Goal: Task Accomplishment & Management: Complete application form

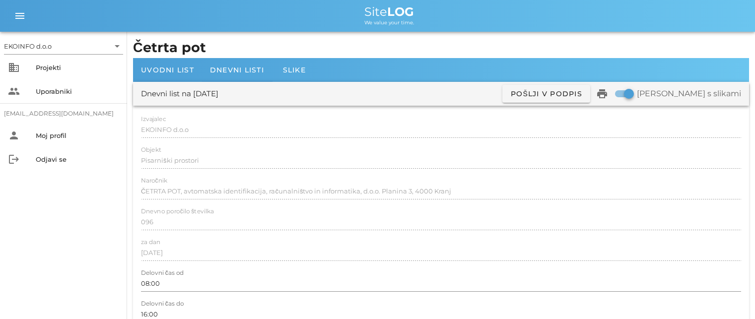
scroll to position [844, 0]
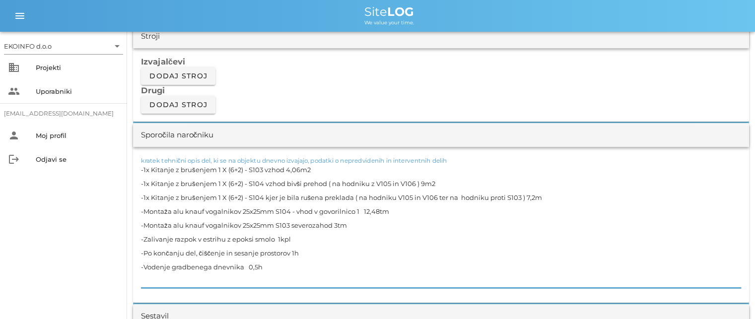
click at [216, 235] on textarea "-1x Kitanje z brušenjem 1 X (6+2) - S103 vzhod 4,06m2 -1x Kitanje z brušenjem 1…" at bounding box center [441, 225] width 600 height 125
drag, startPoint x: 216, startPoint y: 248, endPoint x: 215, endPoint y: 254, distance: 5.7
click at [216, 248] on textarea "-1x Kitanje z brušenjem 1 X (6+2) - S103 vzhod 4,06m2 -1x Kitanje z brušenjem 1…" at bounding box center [441, 225] width 600 height 125
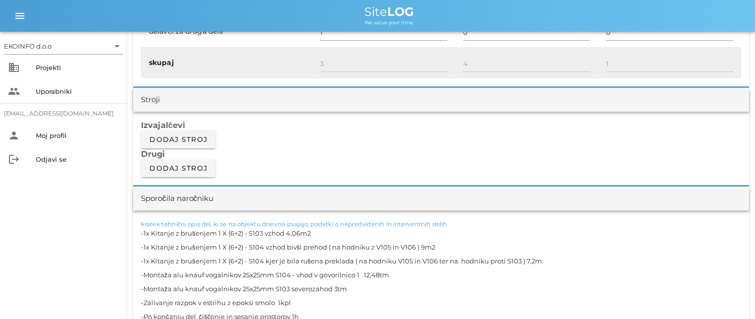
scroll to position [695, 0]
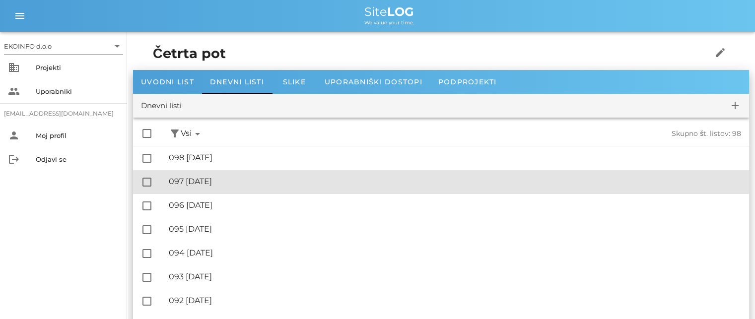
click at [215, 182] on div "🔏 097 [DATE]" at bounding box center [455, 181] width 572 height 9
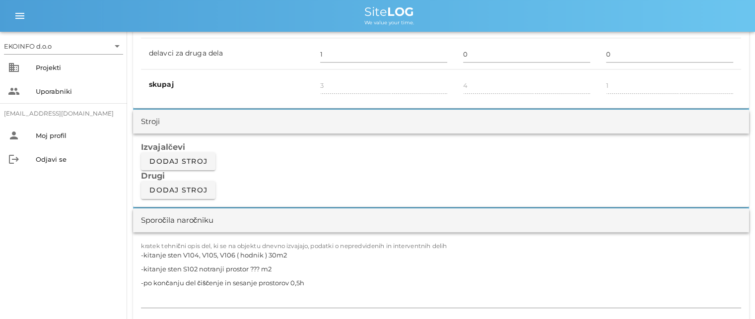
scroll to position [844, 0]
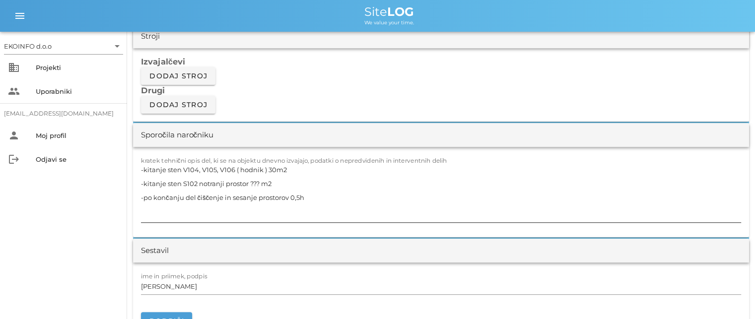
click at [260, 182] on textarea "-kitanje sten V104, V105, V106 ( hodnik ) 30m2 -kitanje sten S102 notranji pros…" at bounding box center [441, 193] width 600 height 60
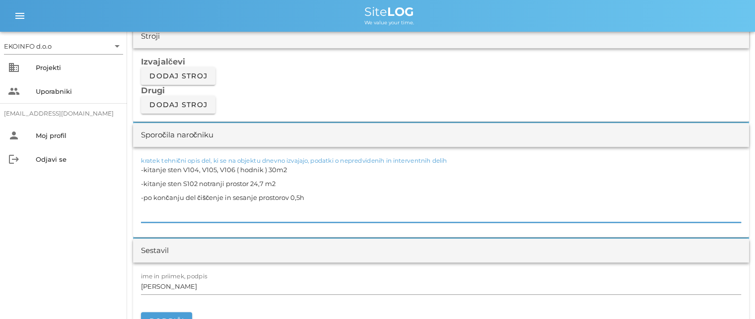
click at [266, 184] on textarea "-kitanje sten V104, V105, V106 ( hodnik ) 30m2 -kitanje sten S102 notranji pros…" at bounding box center [441, 193] width 600 height 60
type textarea "-kitanje sten V104, V105, V106 ( hodnik ) 30m2 -kitanje sten S102 notranji pros…"
click at [185, 287] on input "[PERSON_NAME]" at bounding box center [441, 287] width 600 height 16
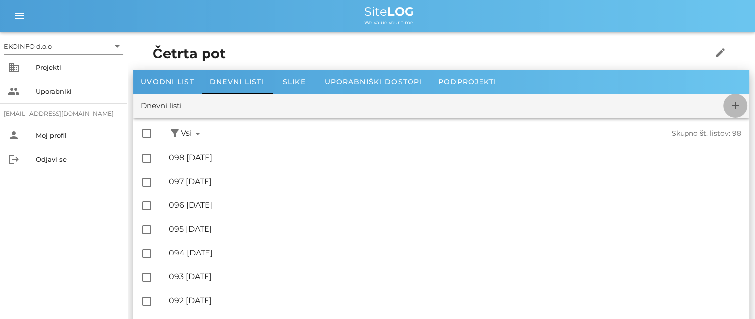
click at [735, 106] on icon "add" at bounding box center [735, 106] width 12 height 12
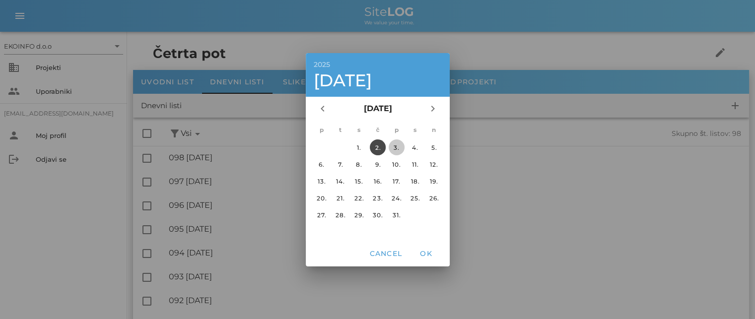
click at [394, 142] on button "3." at bounding box center [396, 148] width 16 height 16
click at [427, 251] on span "OK" at bounding box center [426, 253] width 24 height 9
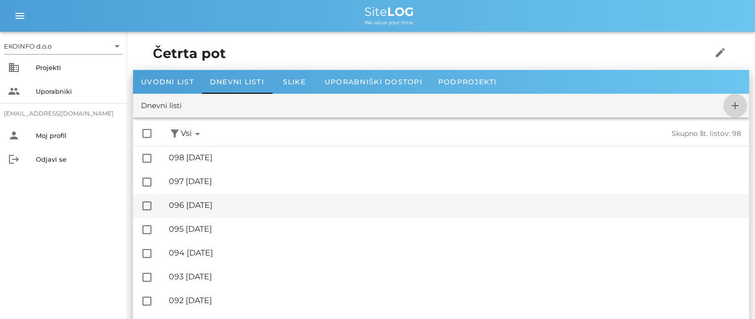
checkbox input "false"
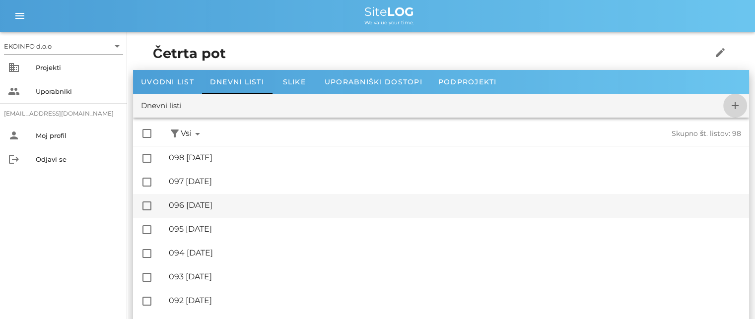
checkbox input "false"
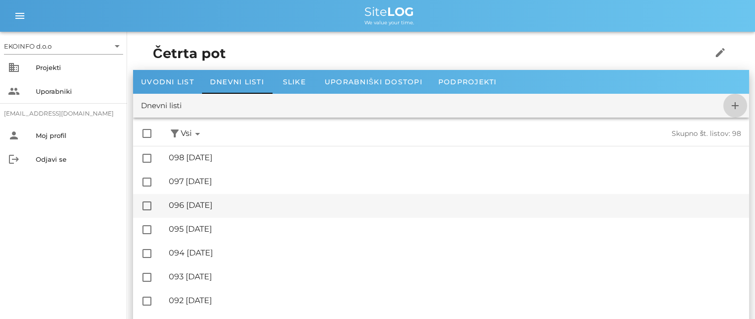
checkbox input "false"
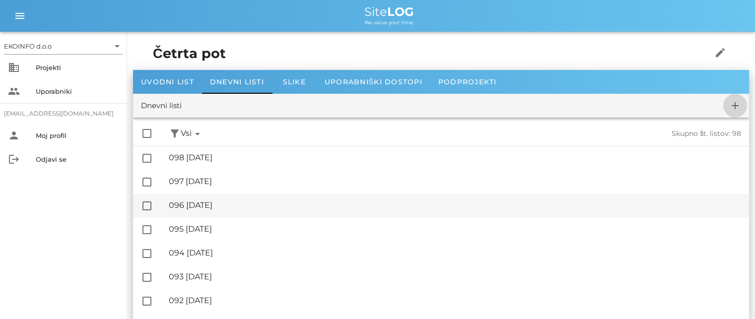
checkbox input "false"
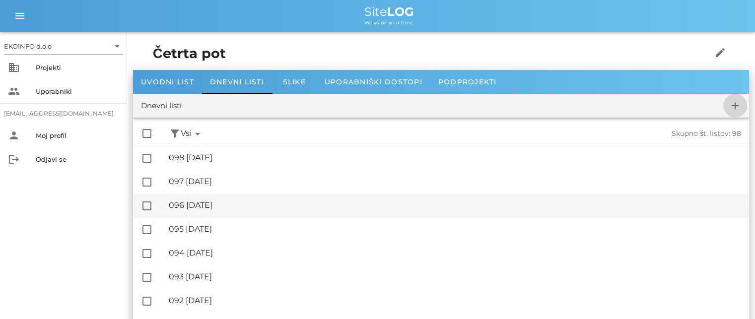
checkbox input "false"
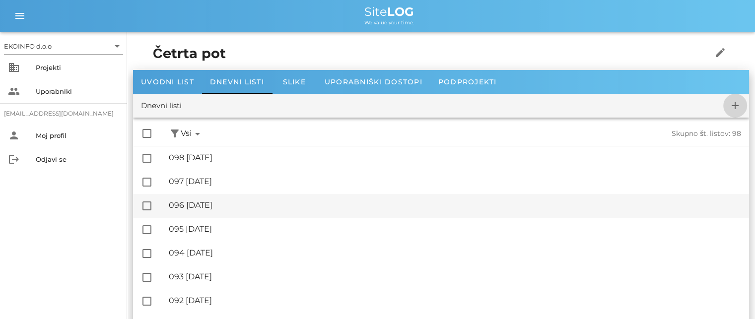
checkbox input "false"
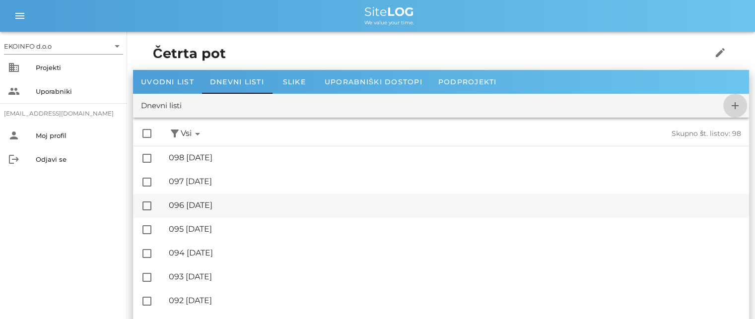
checkbox input "false"
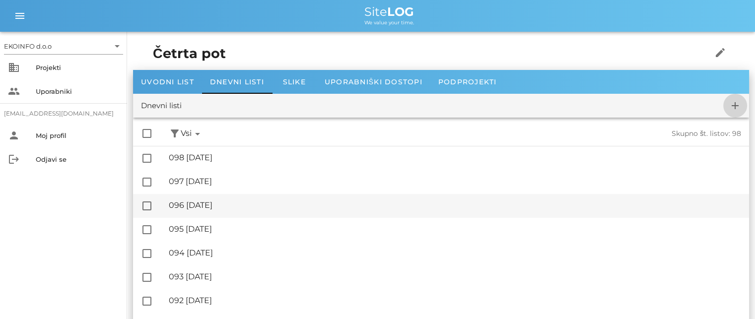
checkbox input "false"
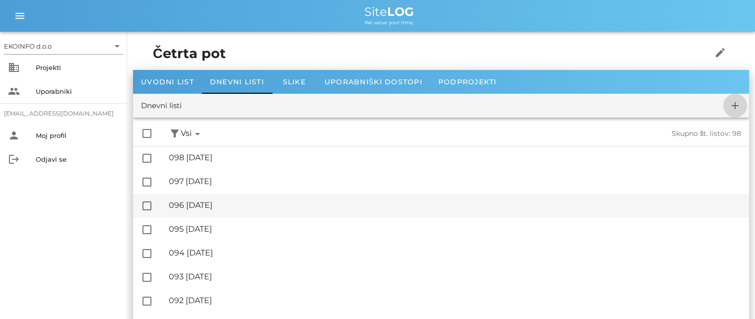
checkbox input "false"
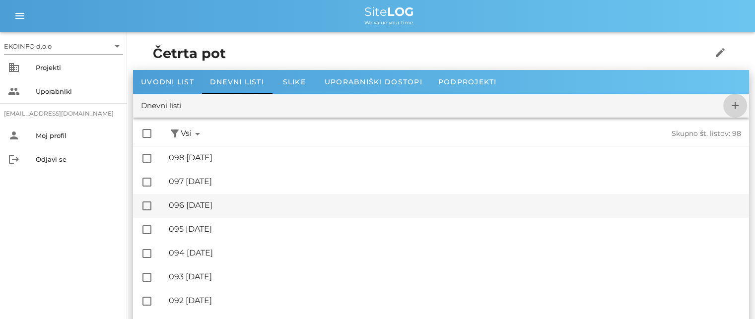
checkbox input "false"
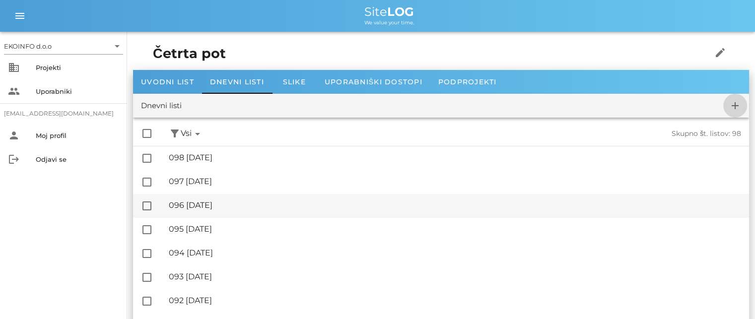
checkbox input "false"
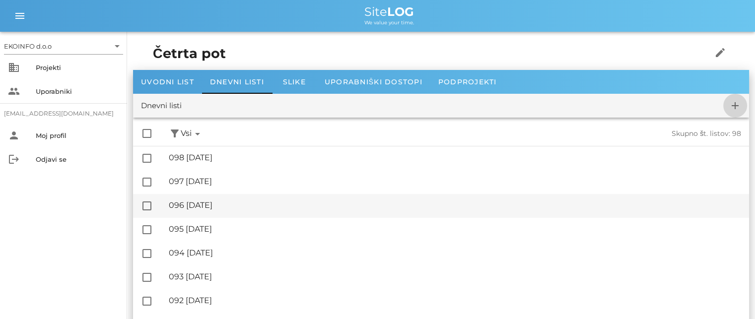
checkbox input "false"
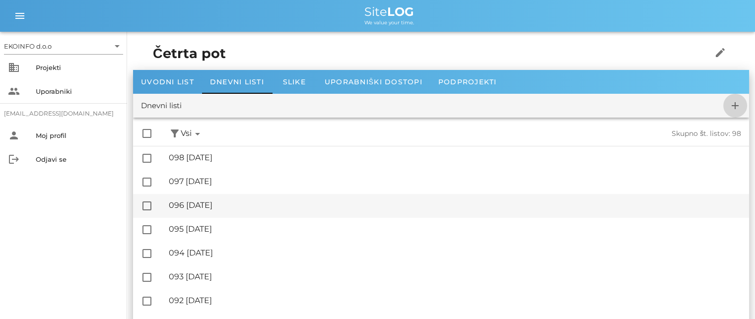
checkbox input "false"
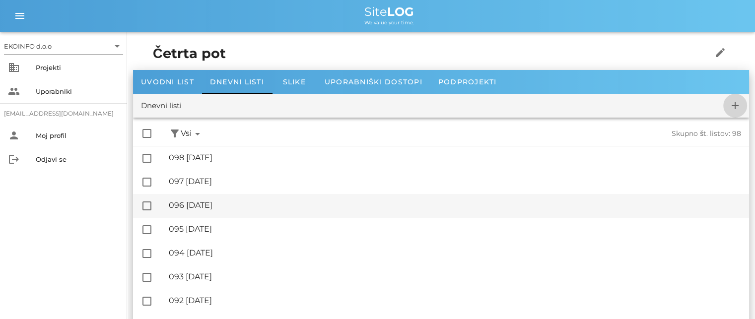
checkbox input "false"
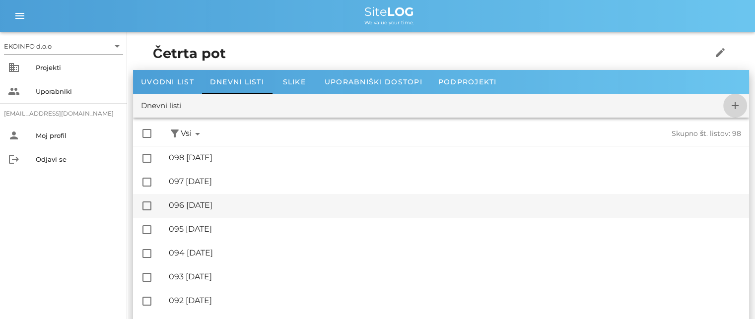
checkbox input "false"
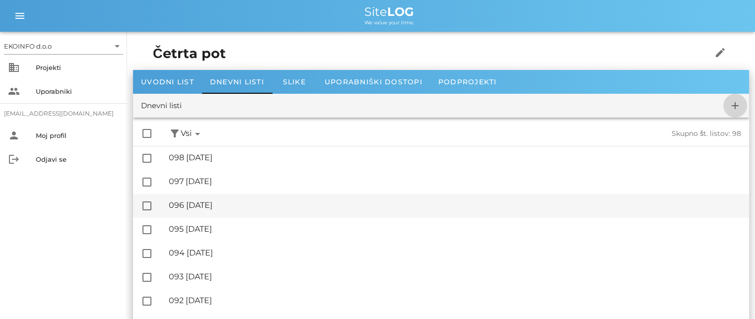
checkbox input "false"
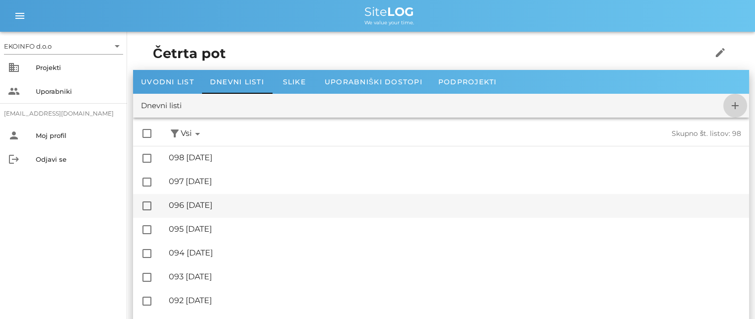
checkbox input "false"
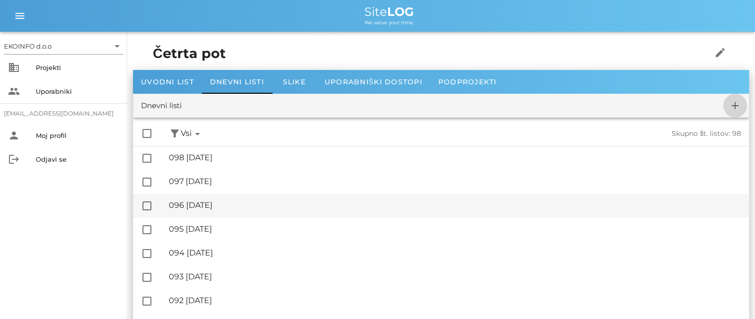
checkbox input "false"
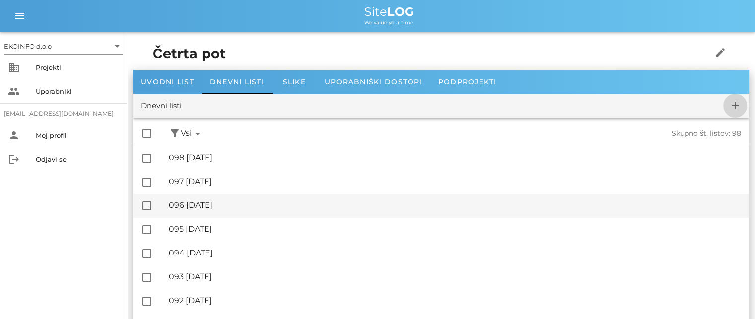
checkbox input "false"
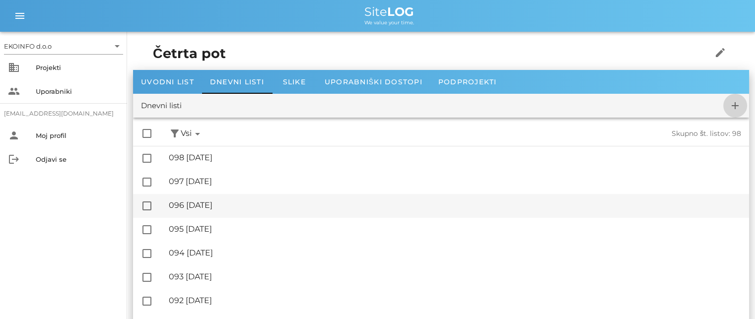
checkbox input "false"
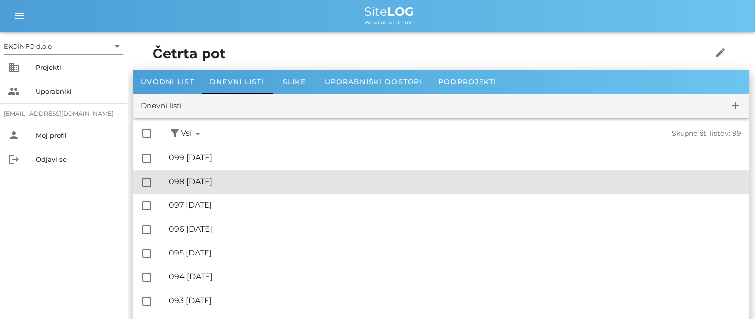
click at [222, 181] on div "🔏 098 [DATE]" at bounding box center [455, 181] width 572 height 9
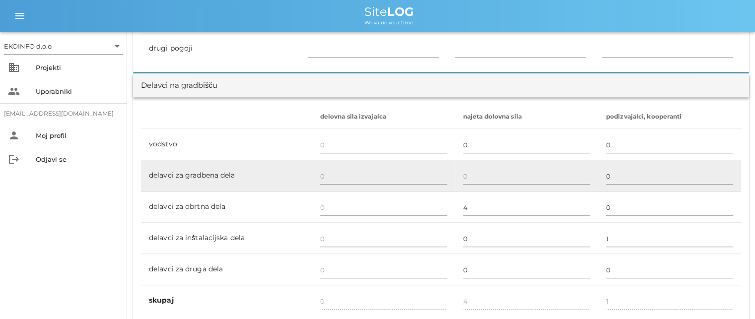
scroll to position [546, 0]
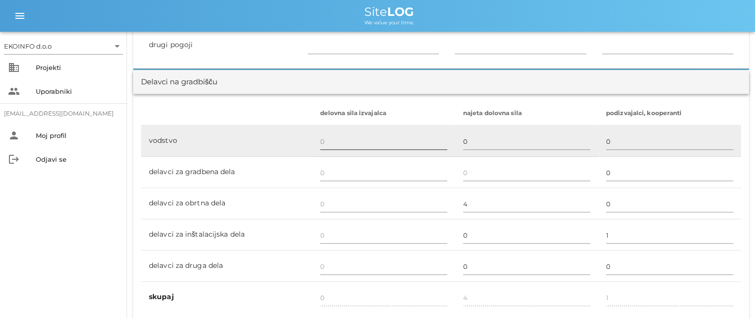
click at [324, 142] on input "text" at bounding box center [383, 142] width 127 height 16
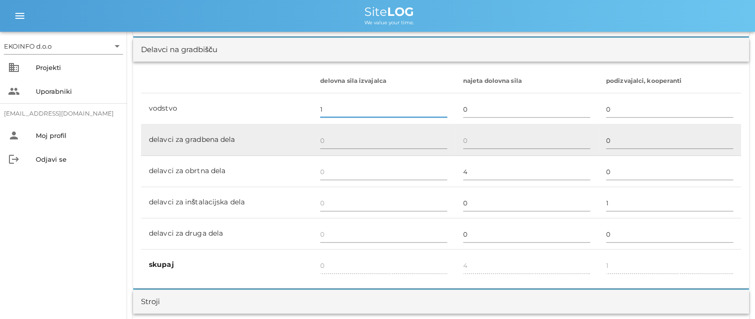
scroll to position [596, 0]
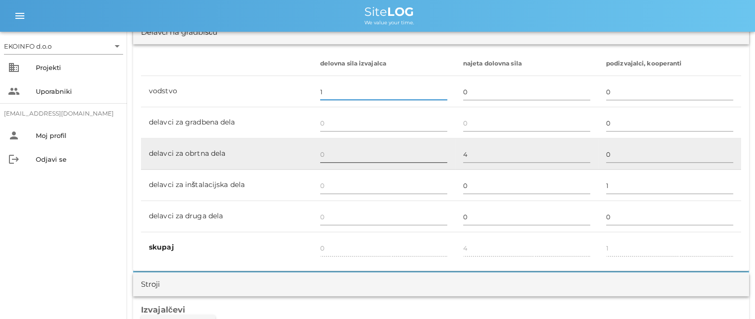
type input "1"
click at [324, 154] on input "text" at bounding box center [383, 154] width 127 height 16
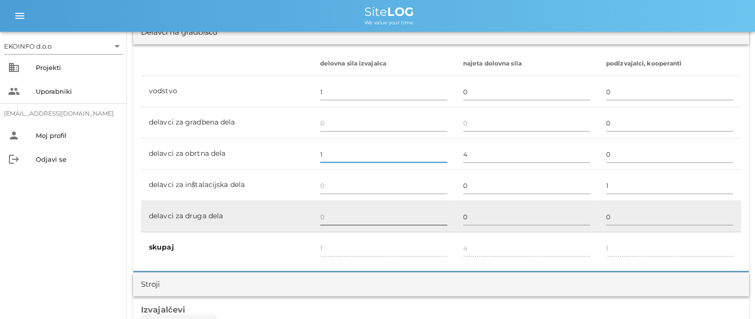
type input "1"
type input "2"
click at [328, 216] on input "text" at bounding box center [383, 217] width 127 height 16
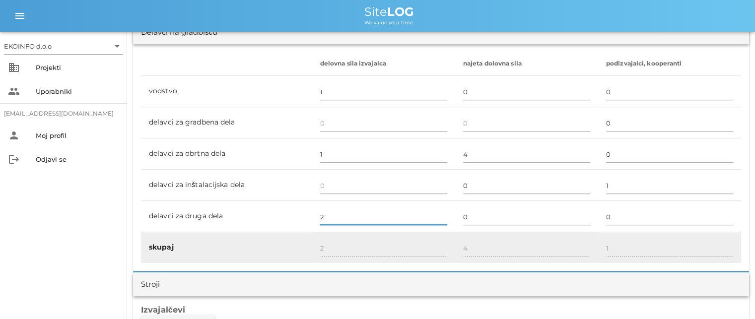
type input "2"
type input "4"
drag, startPoint x: 330, startPoint y: 235, endPoint x: 328, endPoint y: 241, distance: 6.1
click at [329, 236] on div "4" at bounding box center [383, 248] width 127 height 29
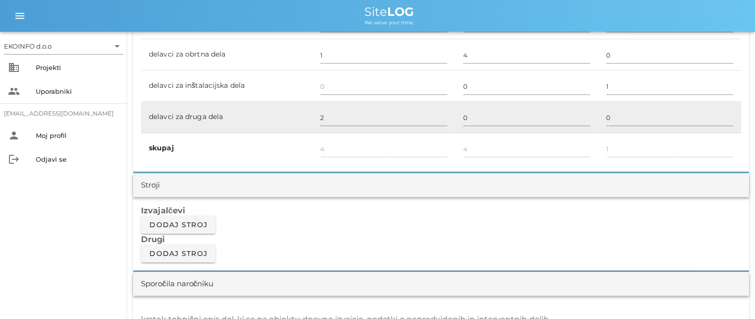
scroll to position [794, 0]
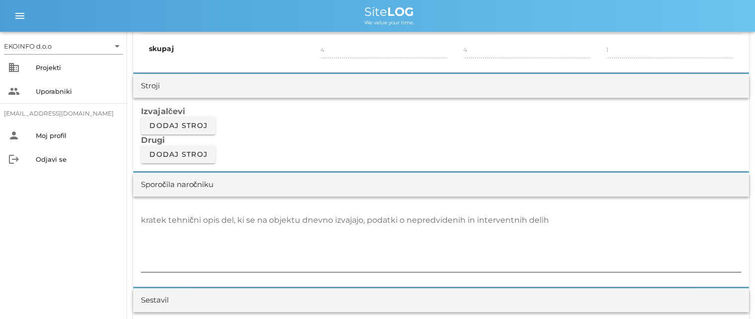
click at [145, 221] on textarea "kratek tehnični opis del, ki se na objektu dnevno izvajajo, podatki o nepredvid…" at bounding box center [441, 242] width 600 height 60
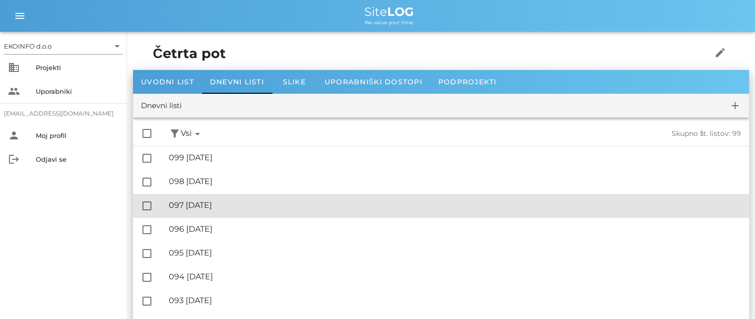
click at [224, 206] on div "🔏 097 [DATE]" at bounding box center [455, 205] width 572 height 9
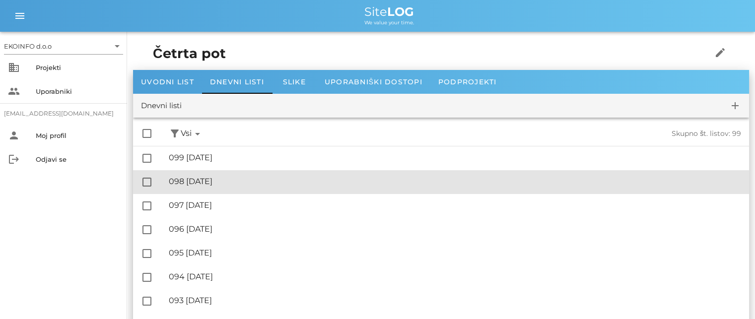
click at [227, 179] on div "🔏 098 [DATE]" at bounding box center [455, 181] width 572 height 9
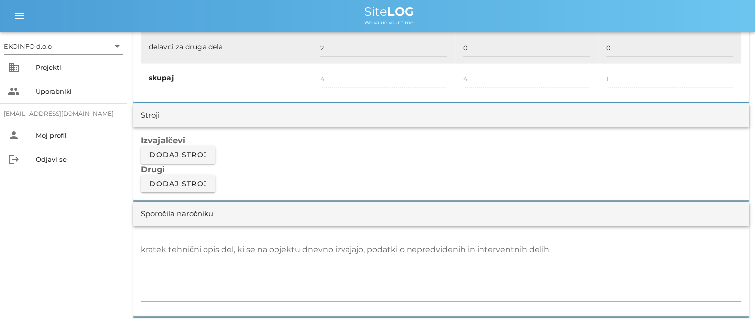
scroll to position [794, 0]
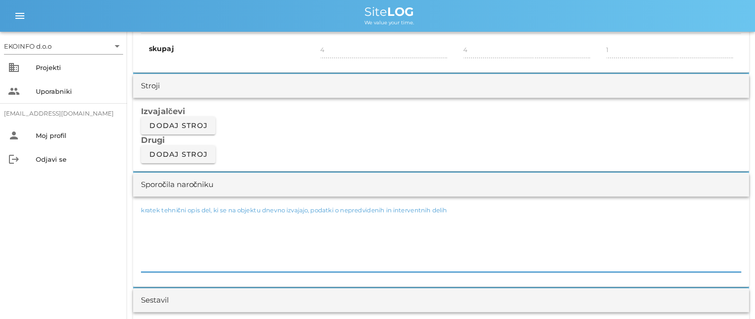
click at [147, 225] on textarea "kratek tehnični opis del, ki se na objektu dnevno izvajajo, podatki o nepredvid…" at bounding box center [441, 242] width 600 height 60
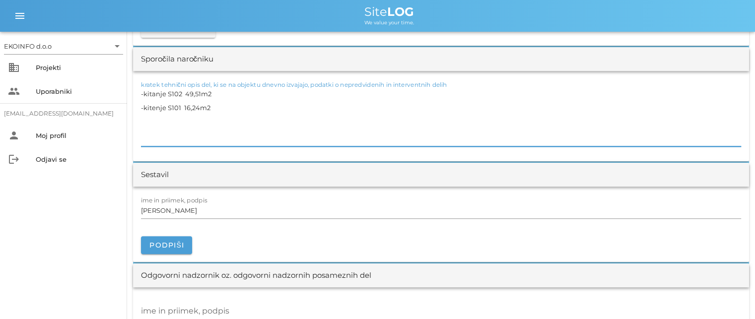
scroll to position [943, 0]
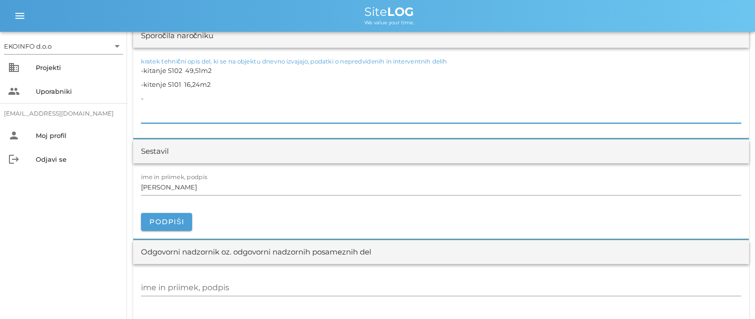
paste textarea "Vgrajevanje izravnalne mase UZIN NC 150 V104"
click at [301, 95] on textarea "-kitanje S102 49,51m2 -kitenje S101 16,24m2 -Vgrajevanje izravnalne mase UZIN N…" at bounding box center [441, 94] width 600 height 60
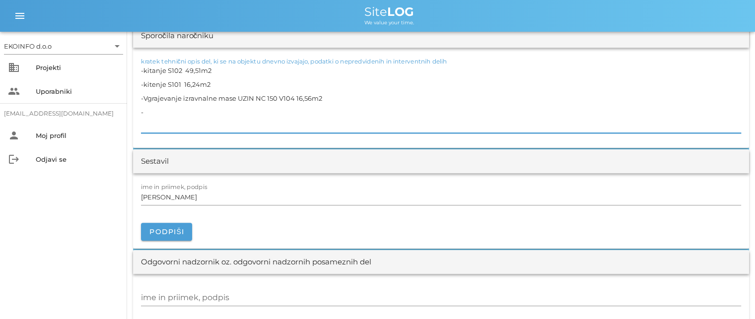
paste textarea "Vgrajevanje izravnalne mase UZIN NC 150 V105"
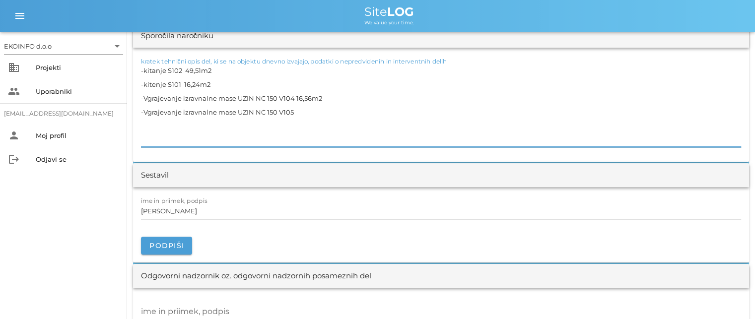
click at [298, 113] on textarea "-kitanje S102 49,51m2 -kitenje S101 16,24m2 -Vgrajevanje izravnalne mase UZIN N…" at bounding box center [441, 105] width 600 height 83
click at [143, 121] on textarea "-kitanje S102 49,51m2 -kitenje S101 16,24m2 -Vgrajevanje izravnalne mase UZIN N…" at bounding box center [441, 105] width 600 height 83
paste textarea "Vgrajevanje izravnalne mase UZIN NC 150 V106"
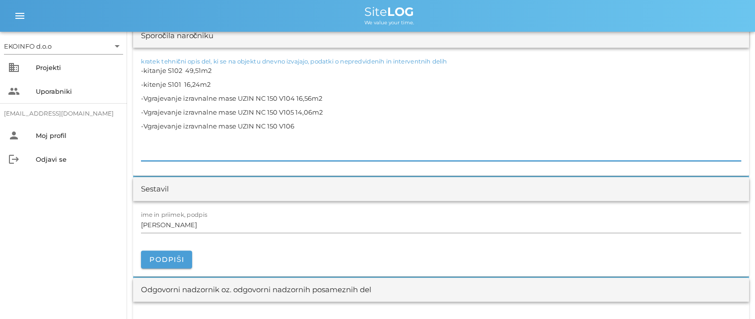
click at [296, 123] on textarea "-kitanje S102 49,51m2 -kitenje S101 16,24m2 -Vgrajevanje izravnalne mase UZIN N…" at bounding box center [441, 112] width 600 height 97
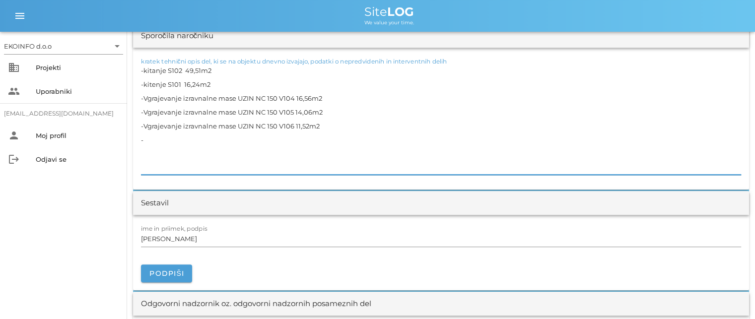
paste textarea "Vgrajevanje izravnalne mase UZIN NC 150 V105,V106 ( hodnik )"
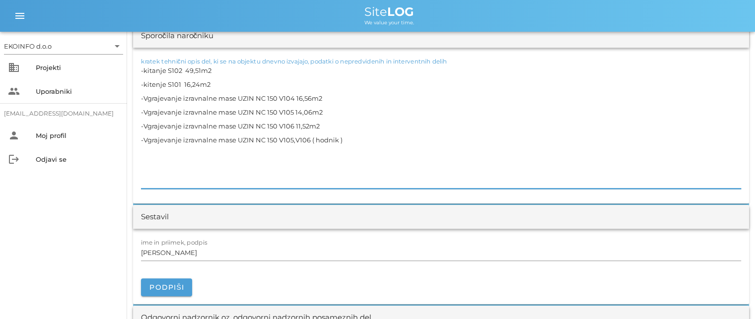
click at [151, 175] on textarea "-kitanje S102 49,51m2 -kitenje S101 16,24m2 -Vgrajevanje izravnalne mase UZIN N…" at bounding box center [441, 126] width 600 height 125
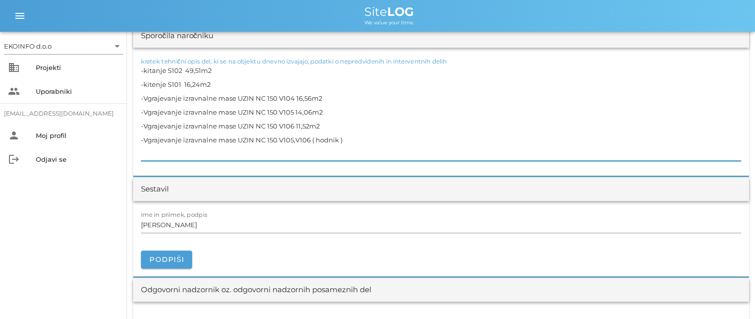
click at [350, 137] on textarea "-kitanje S102 49,51m2 -kitenje S101 16,24m2 -Vgrajevanje izravnalne mase UZIN N…" at bounding box center [441, 112] width 600 height 97
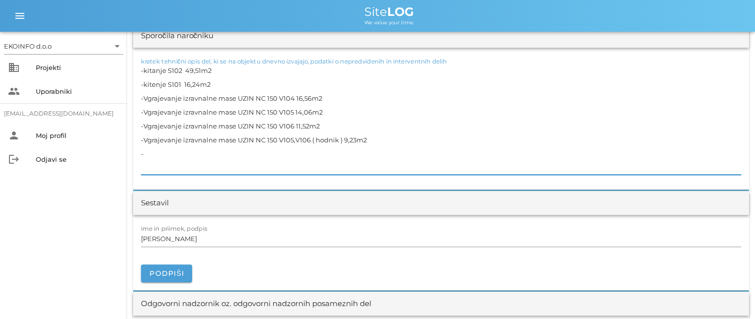
paste textarea "Vgrajevanje izravnalne mase UZIN NC 150 V102"
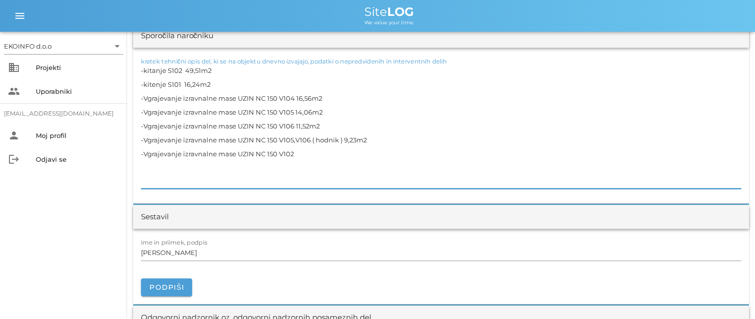
click at [302, 154] on textarea "-kitanje S102 49,51m2 -kitenje S101 16,24m2 -Vgrajevanje izravnalne mase UZIN N…" at bounding box center [441, 126] width 600 height 125
click at [145, 166] on textarea "-kitanje S102 49,51m2 -kitenje S101 16,24m2 -Vgrajevanje izravnalne mase UZIN N…" at bounding box center [441, 126] width 600 height 125
paste textarea "Vgrajevanje izravnalne mase UZIN NC 150 S101"
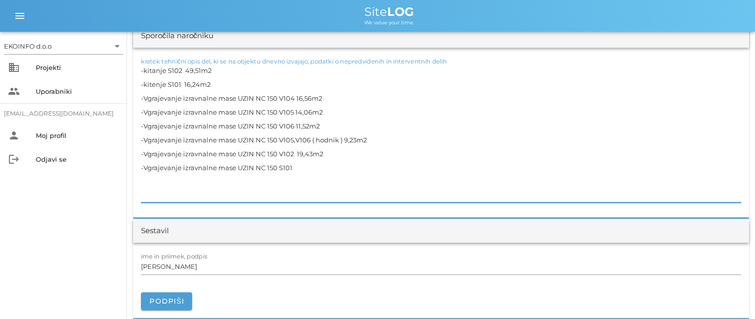
click at [296, 166] on textarea "-kitanje S102 49,51m2 -kitenje S101 16,24m2 -Vgrajevanje izravnalne mase UZIN N…" at bounding box center [441, 133] width 600 height 139
click at [149, 180] on textarea "-kitanje S102 49,51m2 -kitenje S101 16,24m2 -Vgrajevanje izravnalne mase UZIN N…" at bounding box center [441, 133] width 600 height 139
paste textarea "Vgrajevanje izravnalne mase UZIN NC 150 S101 ( hodnik )"
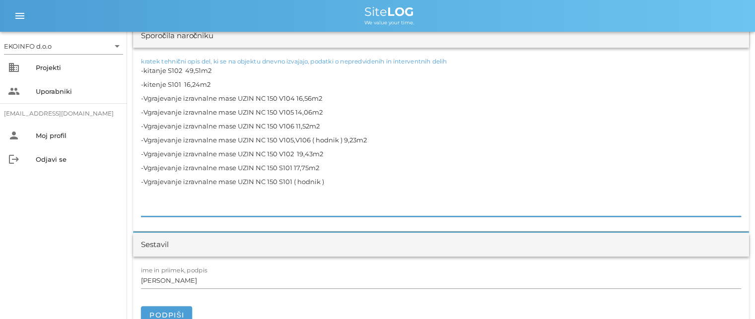
click at [327, 182] on textarea "-kitanje S102 49,51m2 -kitenje S101 16,24m2 -Vgrajevanje izravnalne mase UZIN N…" at bounding box center [441, 140] width 600 height 153
click at [148, 194] on textarea "-kitanje S102 49,51m2 -kitenje S101 16,24m2 -Vgrajevanje izravnalne mase UZIN N…" at bounding box center [441, 140] width 600 height 153
paste textarea "Po končanju del, čiščenje in sesanje prostorov"
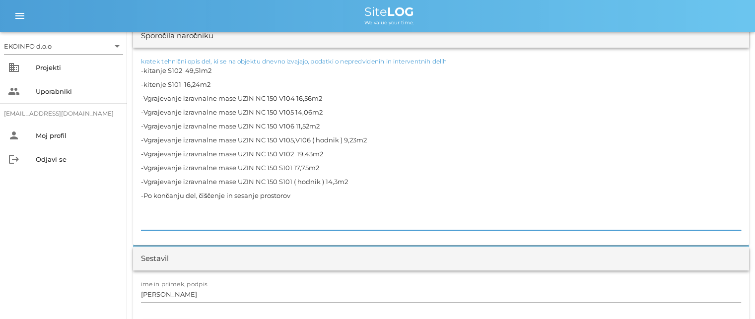
click at [304, 191] on textarea "-kitanje S102 49,51m2 -kitenje S101 16,24m2 -Vgrajevanje izravnalne mase UZIN N…" at bounding box center [441, 147] width 600 height 167
click at [142, 206] on textarea "-kitanje S102 49,51m2 -kitenje S101 16,24m2 -Vgrajevanje izravnalne mase UZIN N…" at bounding box center [441, 147] width 600 height 167
paste textarea "Vodenje gradbenega dnevnika"
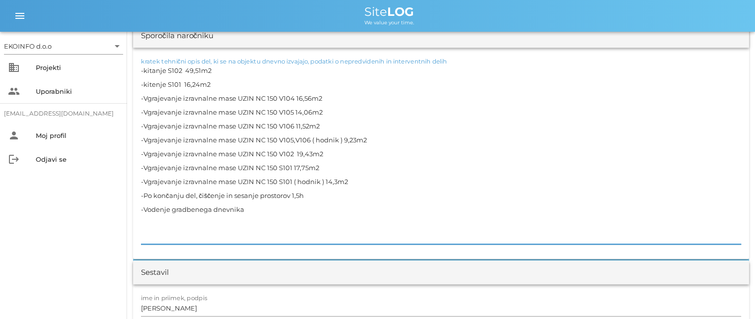
click at [250, 206] on textarea "-kitanje S102 49,51m2 -kitenje S101 16,24m2 -Vgrajevanje izravnalne mase UZIN N…" at bounding box center [441, 154] width 600 height 181
click at [147, 229] on textarea "-kitanje S102 49,51m2 -kitenje S101 16,24m2 -Vgrajevanje izravnalne mase UZIN N…" at bounding box center [441, 154] width 600 height 181
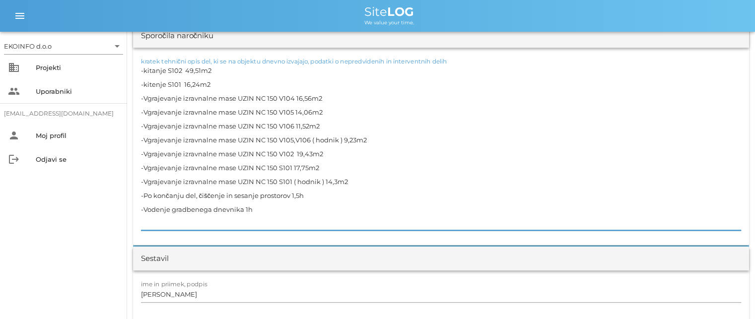
click at [189, 144] on textarea "-kitanje S102 49,51m2 -kitenje S101 16,24m2 -Vgrajevanje izravnalne mase UZIN N…" at bounding box center [441, 147] width 600 height 167
click at [201, 156] on textarea "-kitanje S102 49,51m2 -kitenje S101 16,24m2 -Vgrajevanje izravnalne mase UZIN N…" at bounding box center [441, 147] width 600 height 167
type textarea "-kitanje S102 49,51m2 -kitenje S101 16,24m2 -Vgrajevanje izravnalne mase UZIN N…"
click at [187, 296] on input "[PERSON_NAME]" at bounding box center [441, 294] width 600 height 16
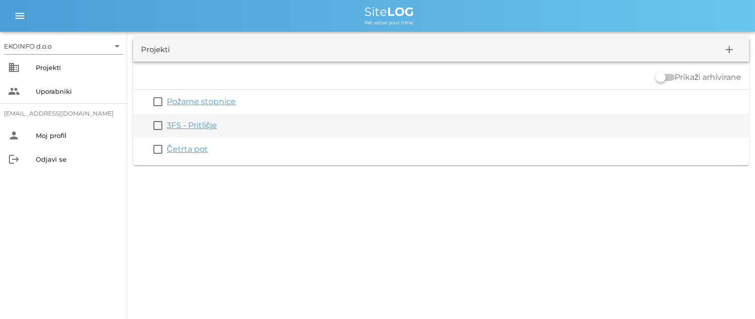
click at [189, 125] on link "3FS - Pritličje" at bounding box center [192, 125] width 50 height 9
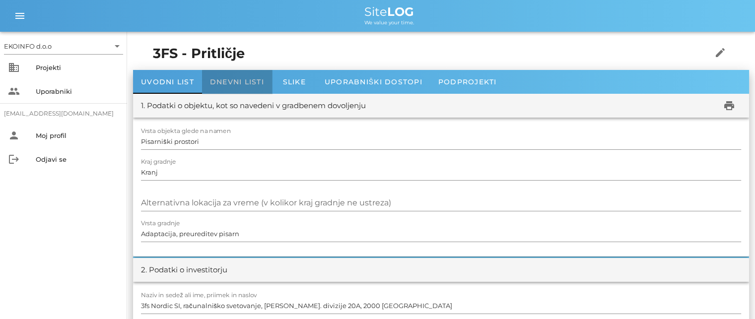
click at [229, 79] on span "Dnevni listi" at bounding box center [237, 81] width 54 height 9
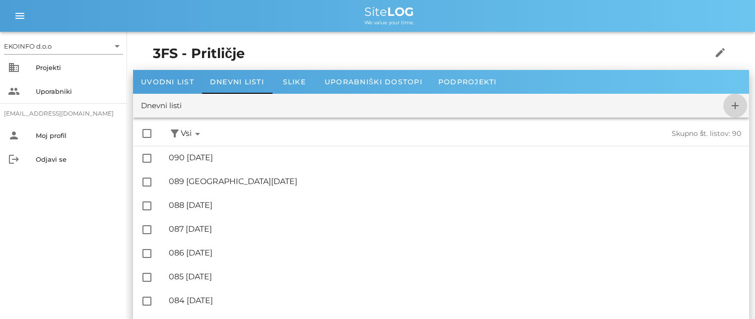
click at [738, 105] on icon "add" at bounding box center [735, 106] width 12 height 12
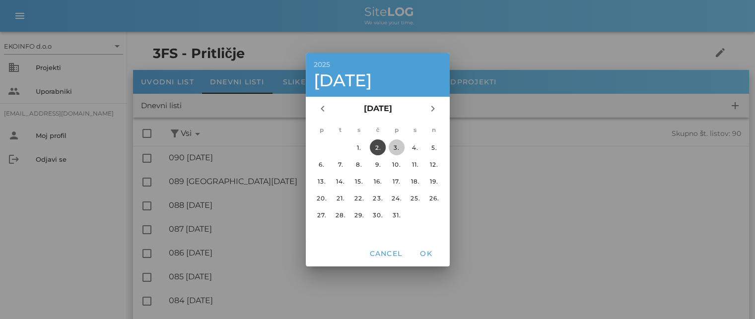
click at [395, 145] on div "3." at bounding box center [396, 146] width 16 height 7
click at [426, 255] on span "OK" at bounding box center [426, 253] width 24 height 9
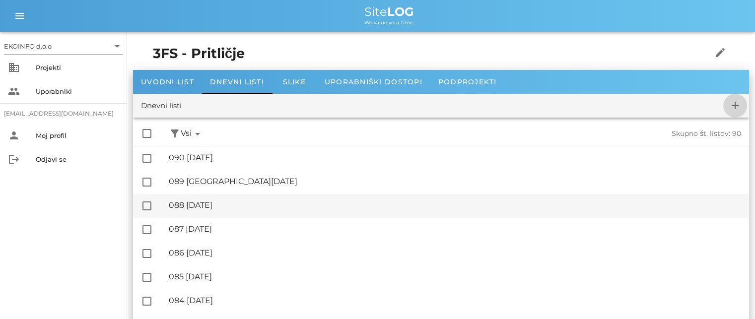
checkbox input "false"
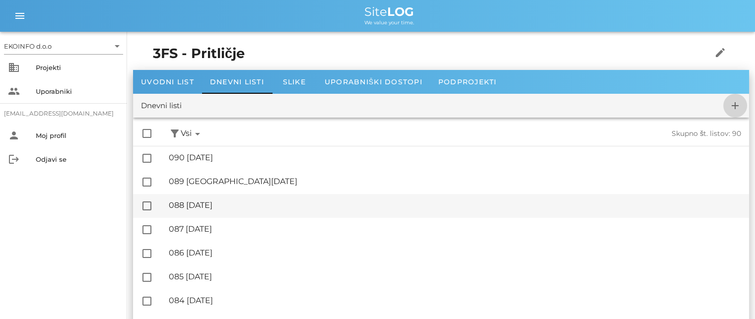
checkbox input "false"
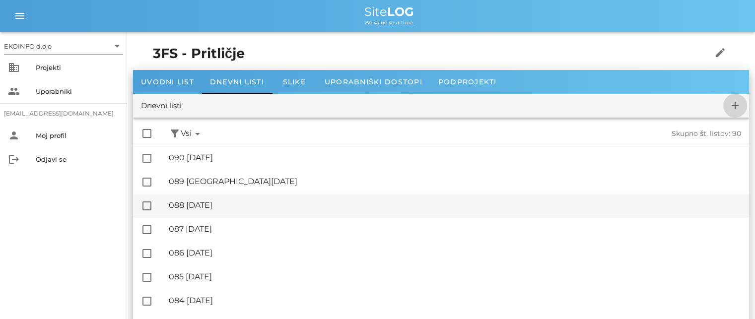
checkbox input "false"
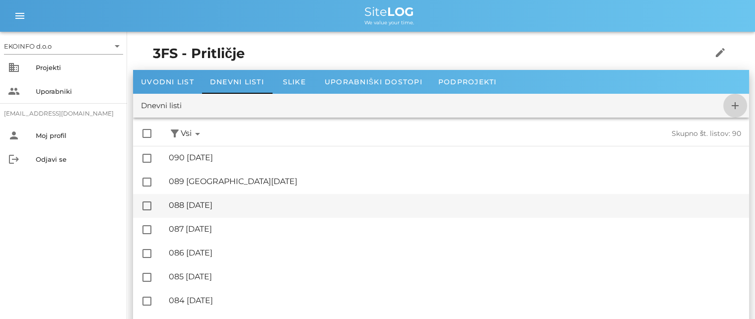
checkbox input "false"
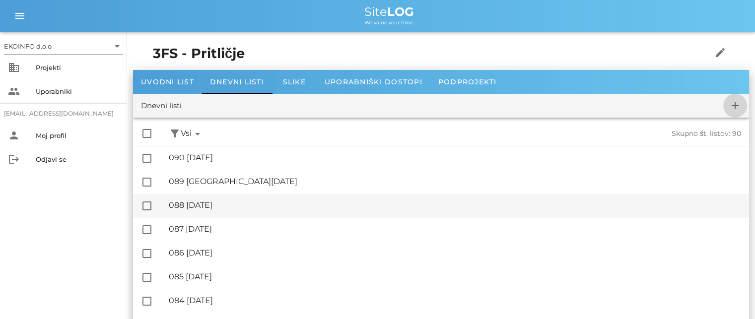
checkbox input "false"
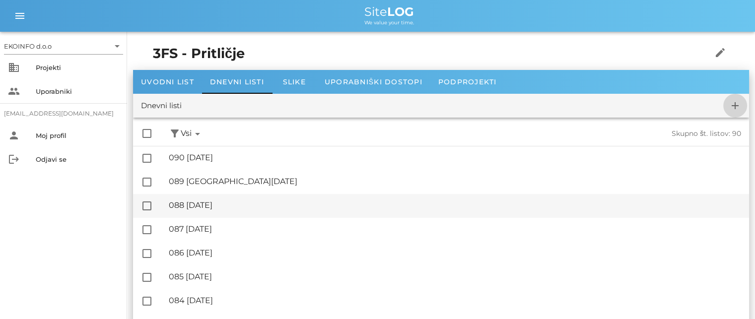
checkbox input "false"
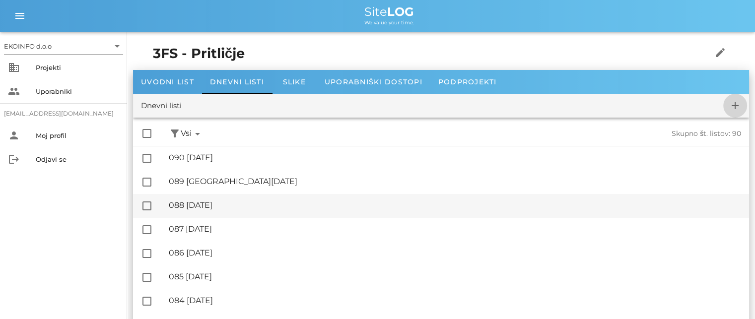
checkbox input "false"
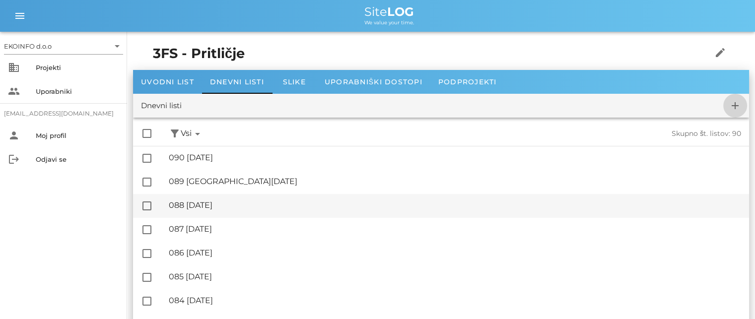
checkbox input "false"
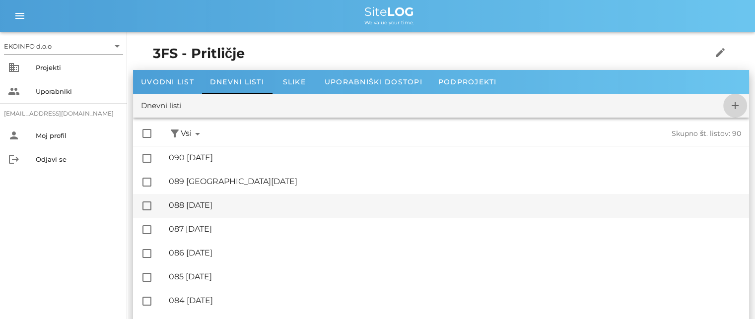
checkbox input "false"
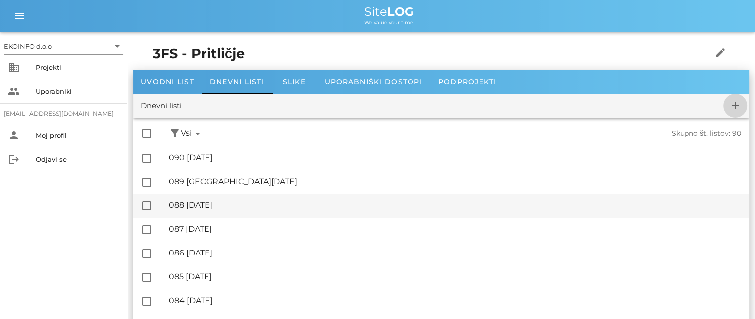
checkbox input "false"
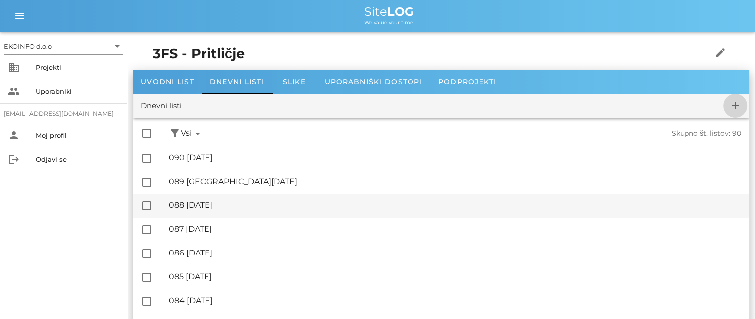
checkbox input "false"
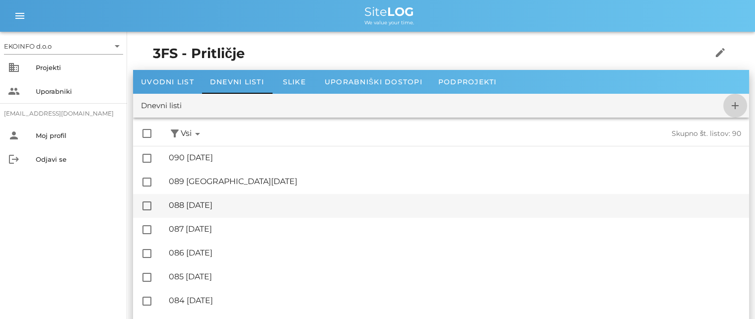
checkbox input "false"
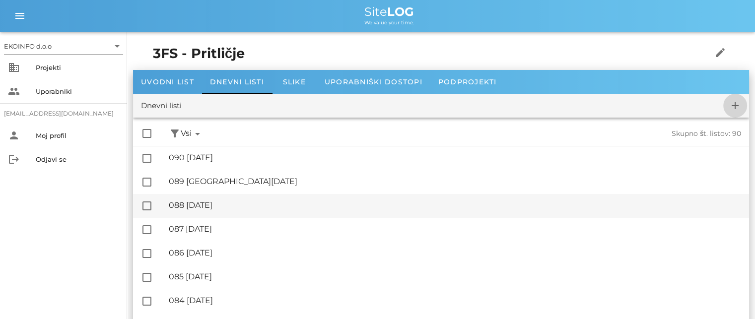
checkbox input "false"
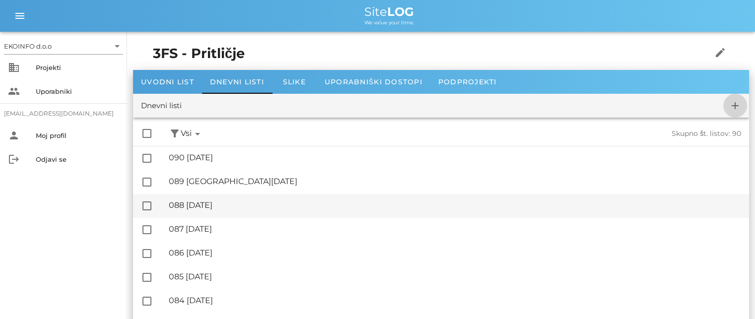
checkbox input "false"
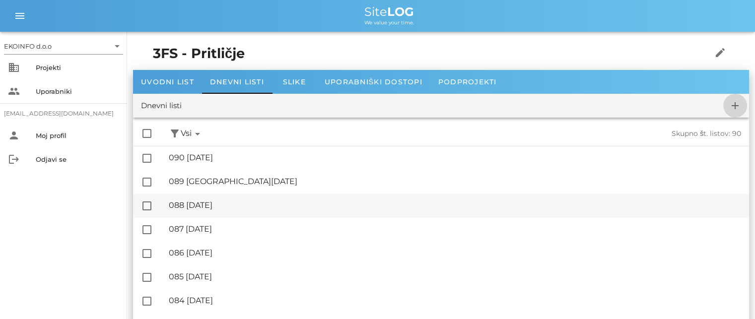
checkbox input "false"
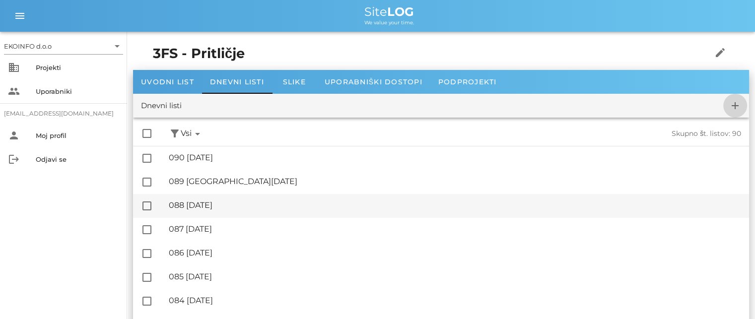
checkbox input "false"
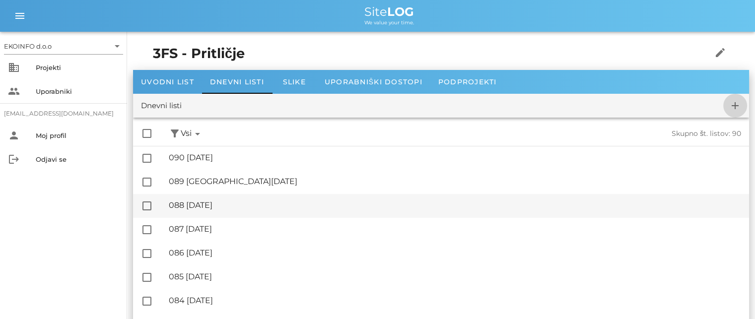
checkbox input "false"
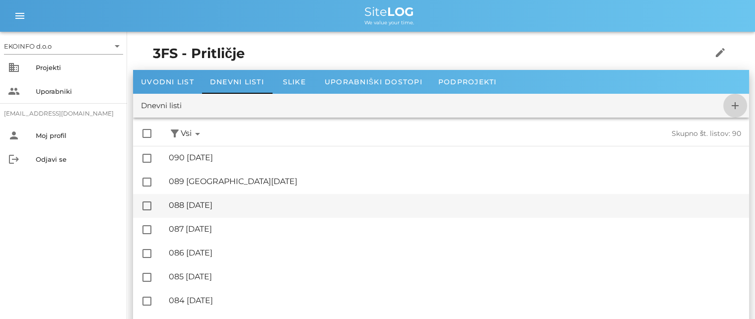
checkbox input "false"
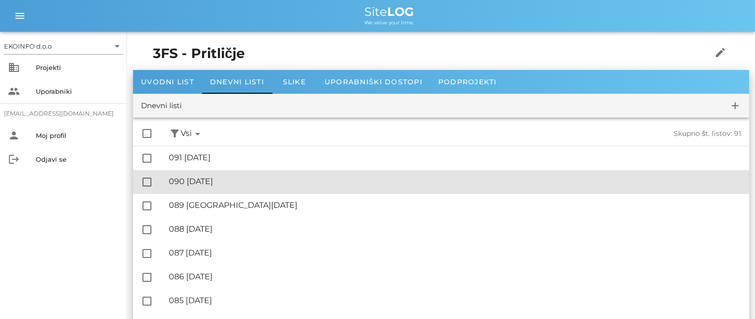
click at [226, 184] on div "🔏 090 [DATE]" at bounding box center [455, 181] width 572 height 9
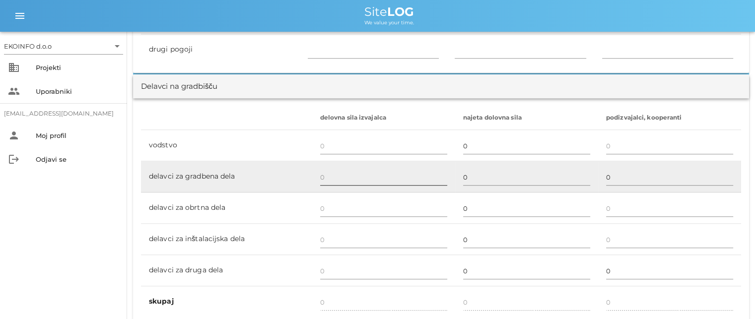
scroll to position [546, 0]
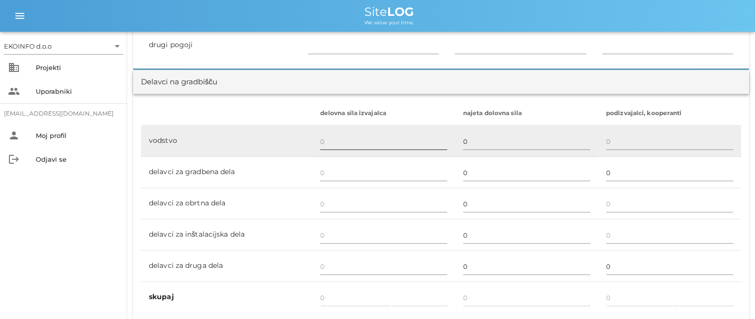
click at [327, 142] on input "text" at bounding box center [383, 142] width 127 height 16
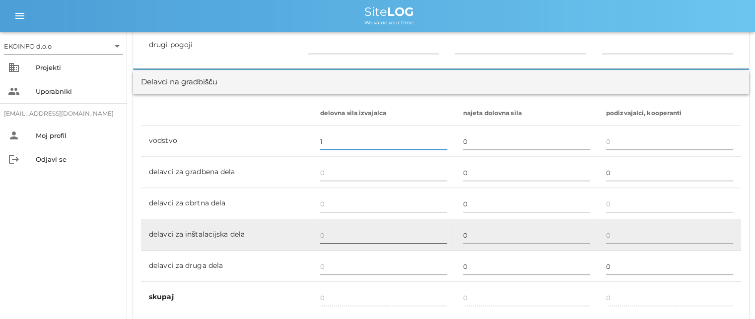
type input "1"
drag, startPoint x: 327, startPoint y: 236, endPoint x: 322, endPoint y: 233, distance: 6.0
click at [327, 236] on input "text" at bounding box center [383, 235] width 127 height 16
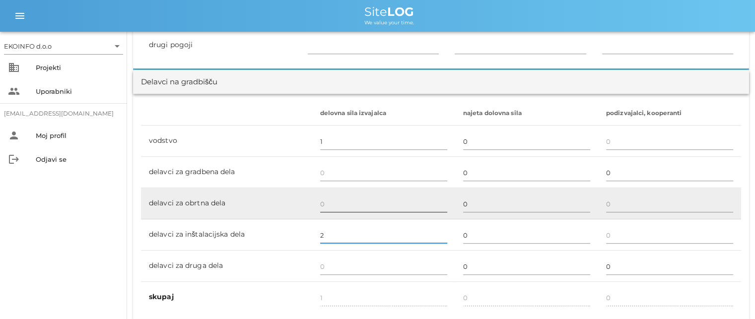
type input "2"
type input "3"
click at [322, 202] on input "text" at bounding box center [383, 204] width 127 height 16
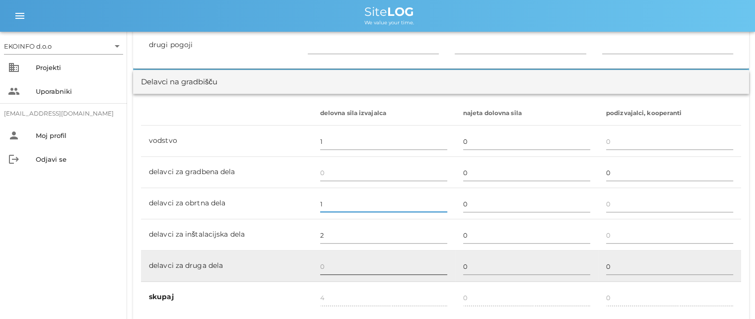
click at [325, 264] on input "text" at bounding box center [383, 267] width 127 height 16
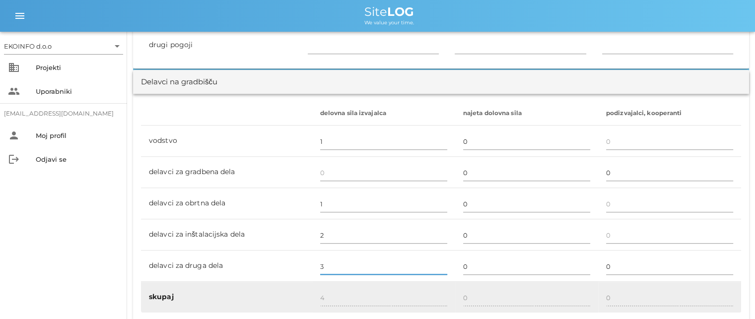
click at [328, 288] on div "4" at bounding box center [383, 298] width 127 height 29
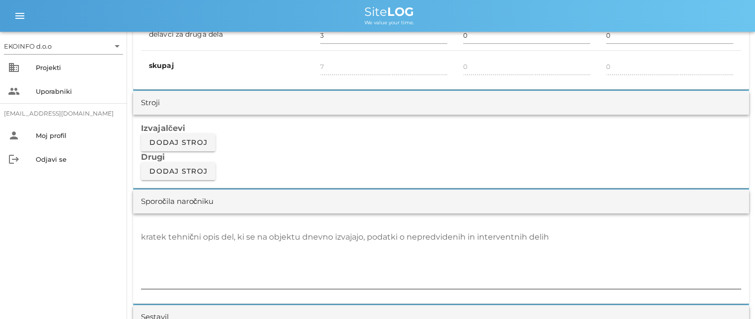
scroll to position [794, 0]
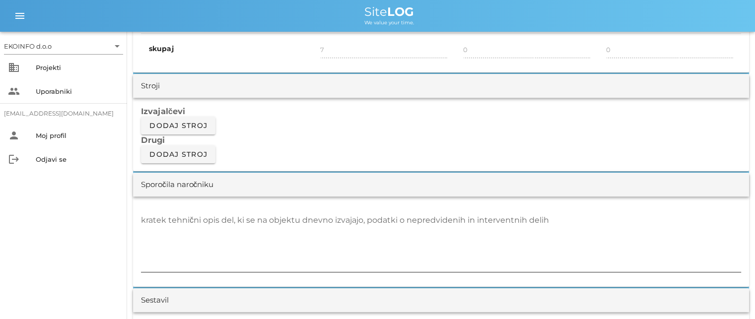
click at [147, 217] on textarea "kratek tehnični opis del, ki se na objektu dnevno izvajajo, podatki o nepredvid…" at bounding box center [441, 242] width 600 height 60
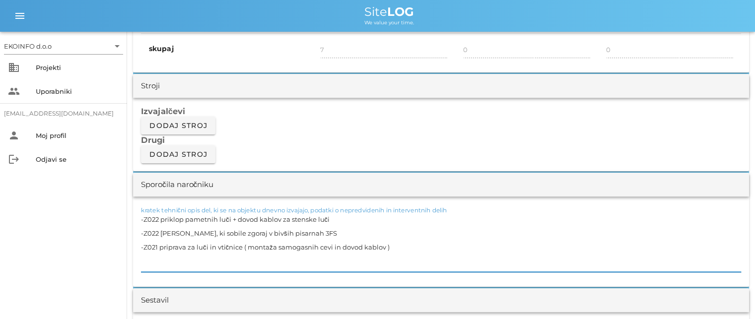
click at [318, 247] on textarea "-Z022 priklop pametnih luči + dovod kablov za stenske luči -Z022 [PERSON_NAME],…" at bounding box center [441, 242] width 600 height 60
click at [149, 257] on textarea "-Z022 priklop pametnih luči + dovod kablov za stenske luči -Z022 [PERSON_NAME],…" at bounding box center [441, 242] width 600 height 60
click at [152, 260] on textarea "-Z022 priklop pametnih luči + dovod kablov za stenske luči -Z022 [PERSON_NAME],…" at bounding box center [441, 242] width 600 height 60
click at [229, 259] on textarea "-Z022 priklop pametnih luči + dovod kablov za stenske luči -Z022 montaža luči, …" at bounding box center [441, 242] width 600 height 60
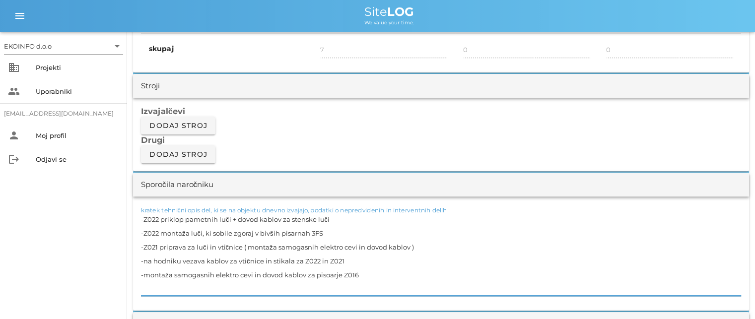
scroll to position [943, 0]
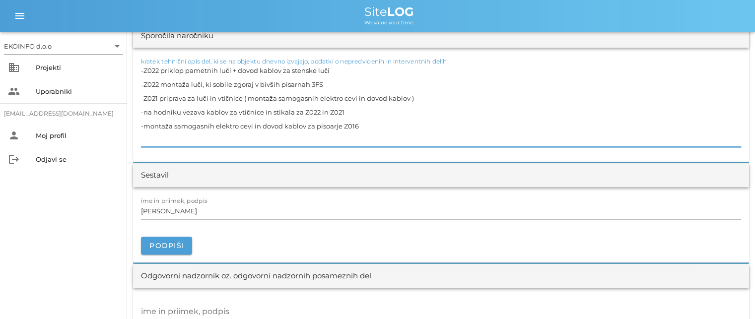
click at [191, 208] on input "[PERSON_NAME]" at bounding box center [441, 211] width 600 height 16
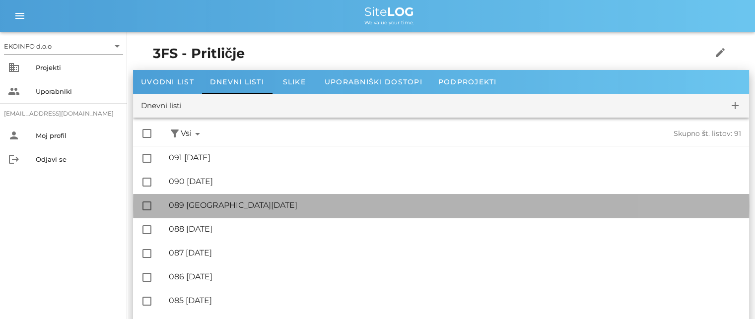
click at [216, 204] on div "🔏 089 [GEOGRAPHIC_DATA][DATE]" at bounding box center [455, 205] width 572 height 9
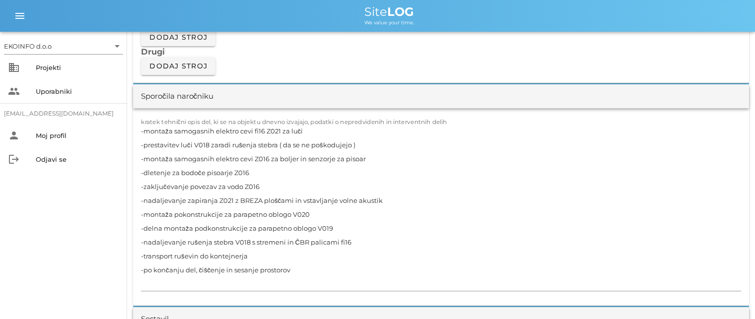
scroll to position [894, 0]
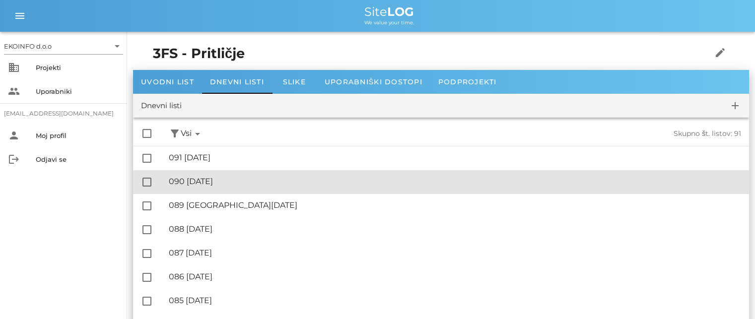
click at [219, 180] on div "🔏 090 [DATE]" at bounding box center [455, 181] width 572 height 9
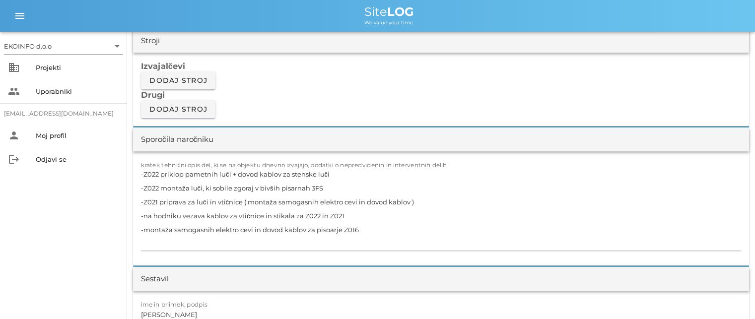
scroll to position [894, 0]
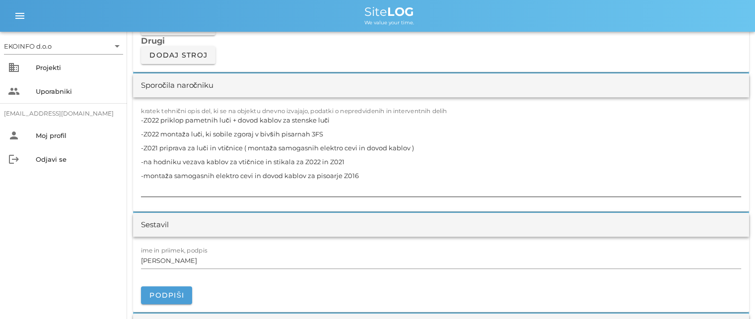
click at [357, 175] on textarea "-Z022 priklop pametnih luči + dovod kablov za stenske luči -Z022 montaža luči, …" at bounding box center [441, 154] width 600 height 83
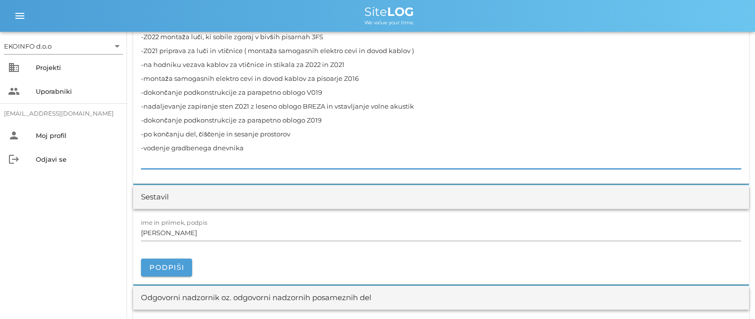
scroll to position [993, 0]
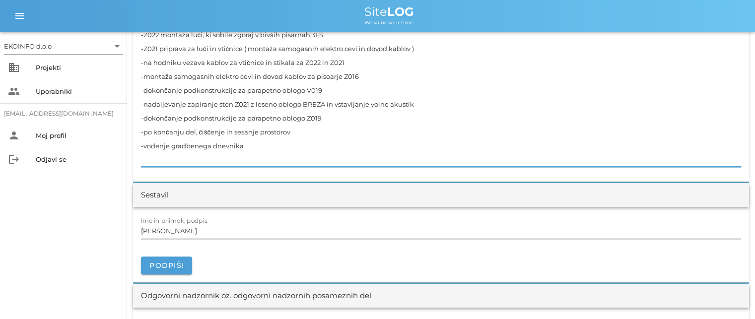
click at [189, 230] on input "[PERSON_NAME]" at bounding box center [441, 231] width 600 height 16
click at [247, 141] on textarea "-Z022 priklop pametnih luči + dovod kablov za stenske luči -Z022 montaža luči, …" at bounding box center [441, 90] width 600 height 153
click at [188, 226] on input "[PERSON_NAME]" at bounding box center [441, 231] width 600 height 16
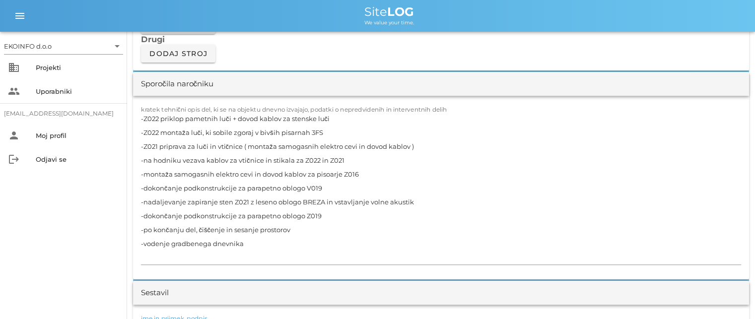
scroll to position [943, 0]
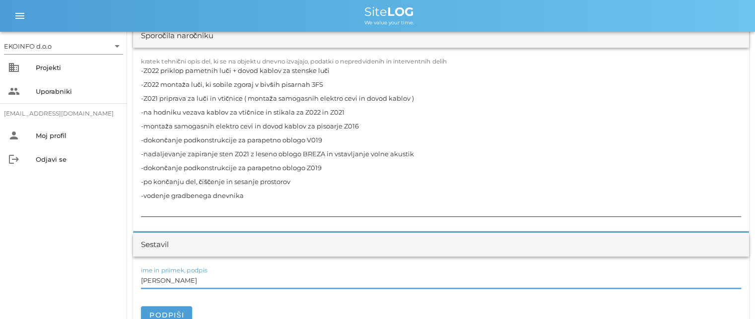
click at [181, 109] on textarea "-Z022 priklop pametnih luči + dovod kablov za stenske luči -Z022 montaža luči, …" at bounding box center [441, 140] width 600 height 153
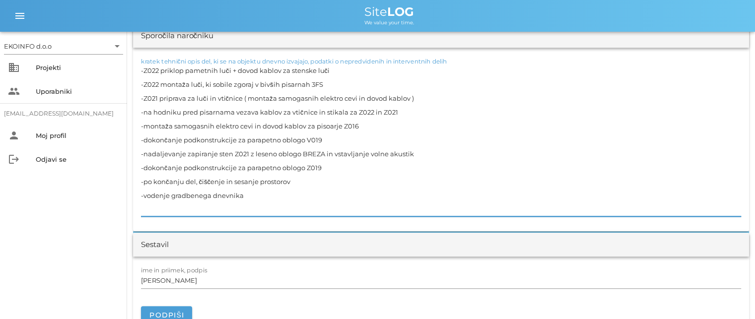
click at [408, 108] on textarea "-Z022 priklop pametnih luči + dovod kablov za stenske luči -Z022 montaža luči, …" at bounding box center [441, 140] width 600 height 153
click at [253, 192] on textarea "-Z022 priklop pametnih luči + dovod kablov za stenske luči -Z022 montaža luči, …" at bounding box center [441, 140] width 600 height 153
click at [189, 281] on input "[PERSON_NAME]" at bounding box center [441, 281] width 600 height 16
